Goal: Entertainment & Leisure: Consume media (video, audio)

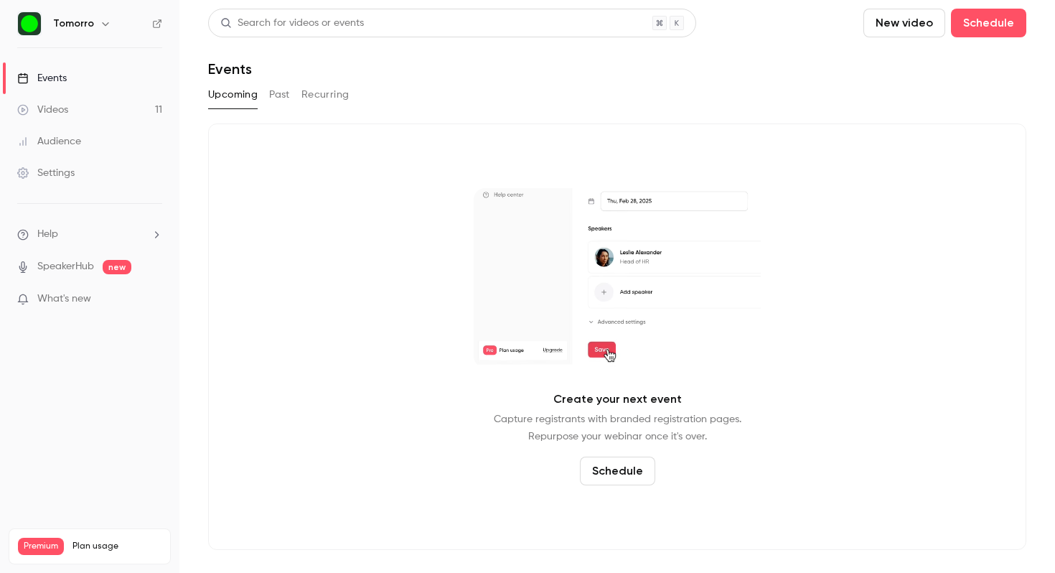
click at [273, 93] on button "Past" at bounding box center [279, 94] width 21 height 23
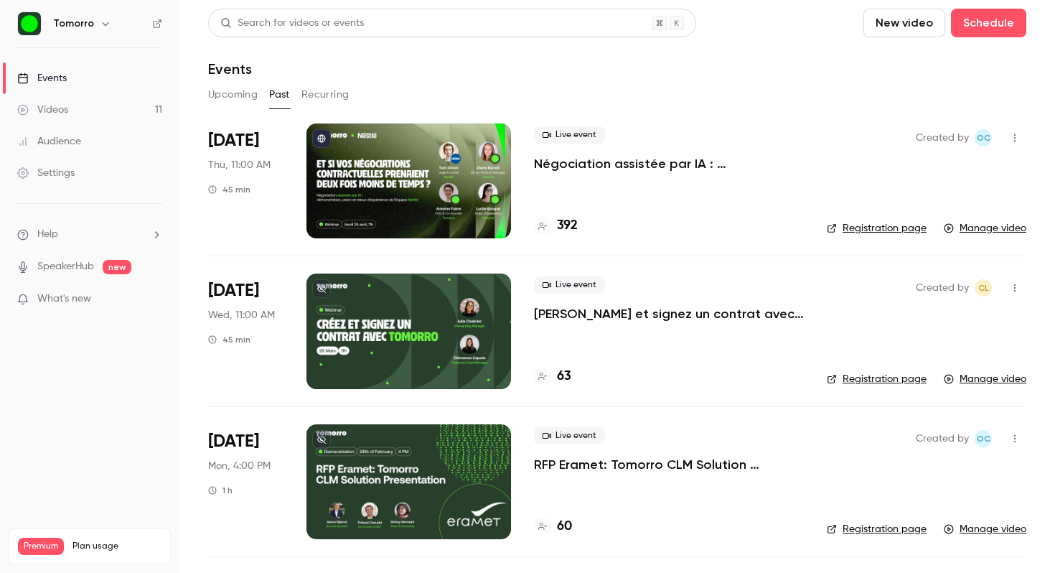
click at [79, 117] on link "Videos 11" at bounding box center [89, 110] width 179 height 32
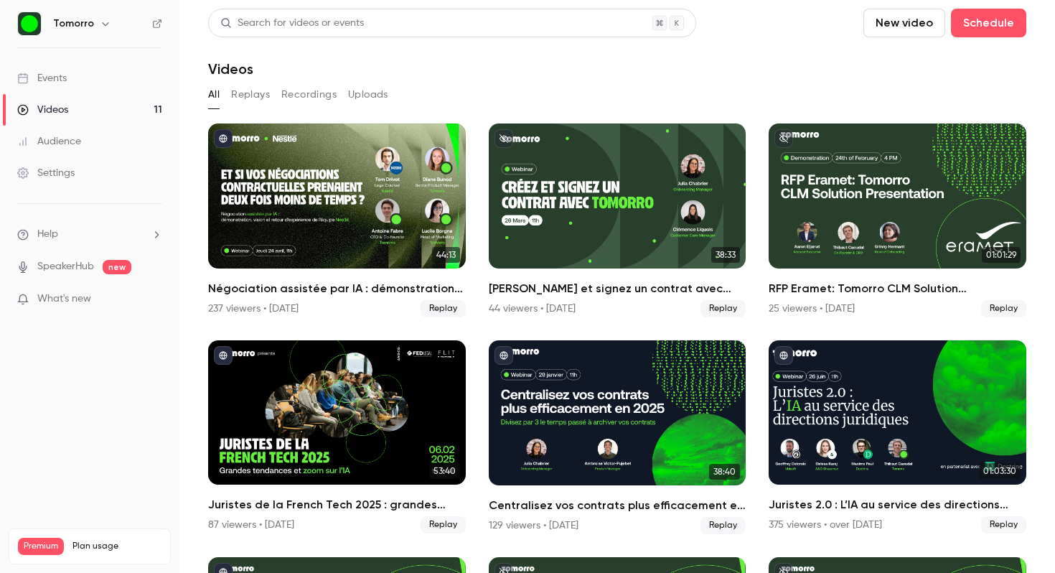
click at [243, 94] on button "Replays" at bounding box center [250, 94] width 39 height 23
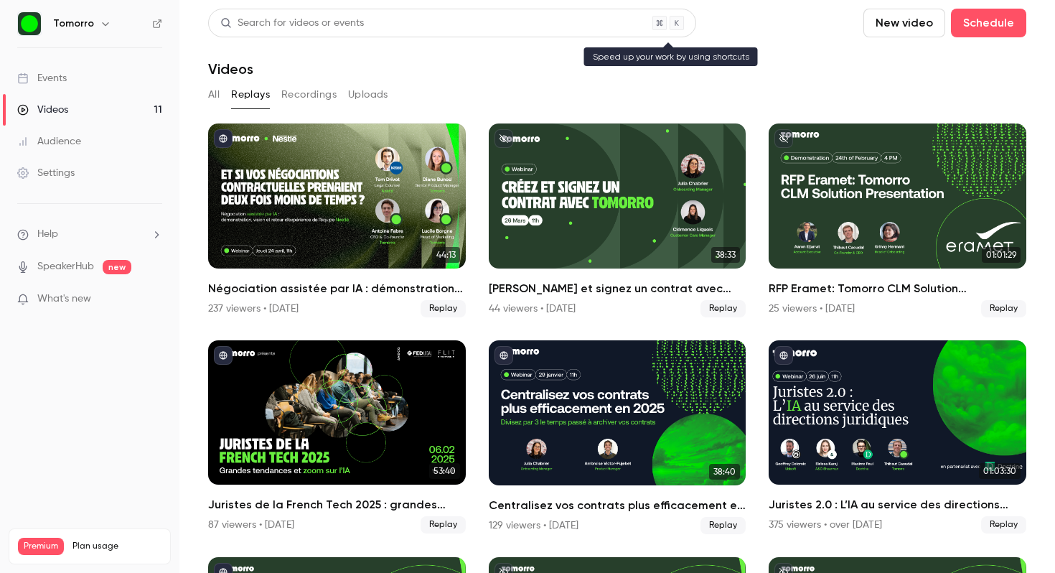
click at [388, 17] on div "Search for videos or events" at bounding box center [452, 23] width 488 height 29
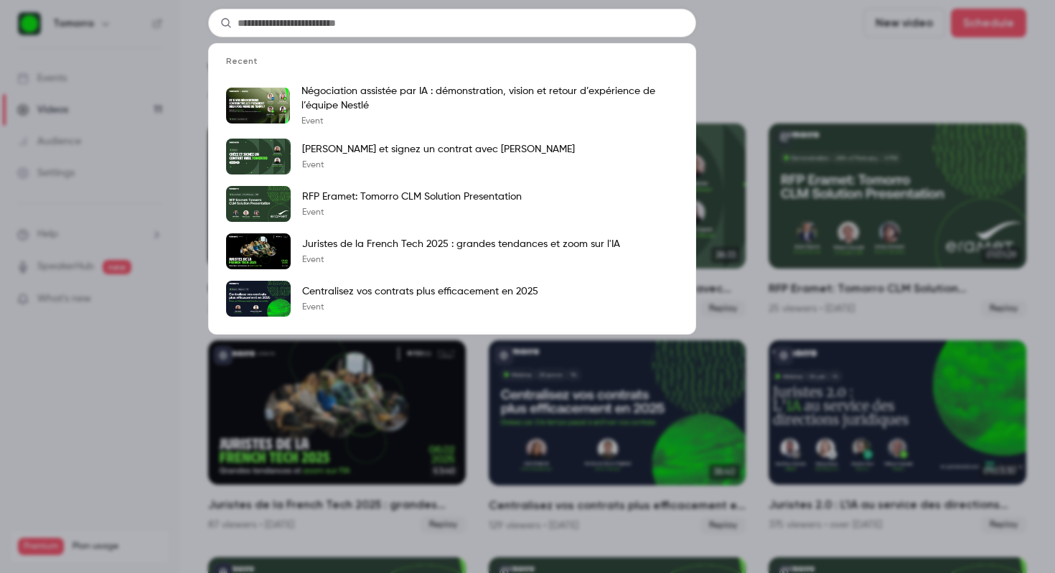
click at [194, 276] on div "Recent Négociation assistée par IA : démonstration, vision et retour d’expérien…" at bounding box center [527, 286] width 1055 height 573
